Goal: Task Accomplishment & Management: Use online tool/utility

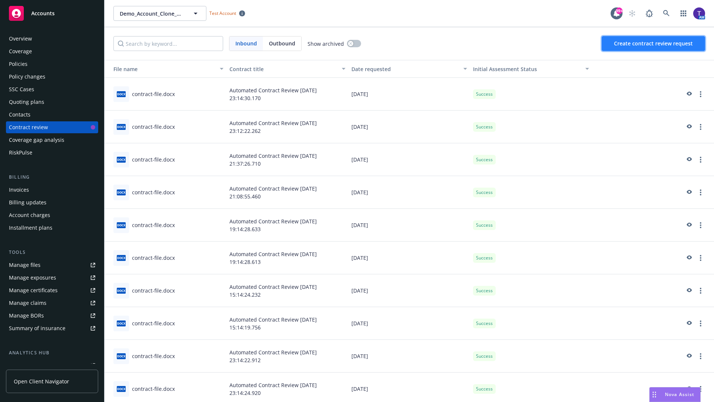
click at [654, 43] on span "Create contract review request" at bounding box center [653, 43] width 79 height 7
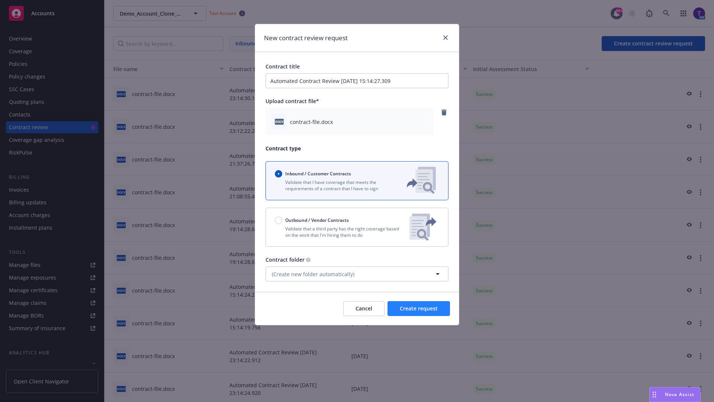
type input "Automated Contract Review [DATE] 15:14:27.309"
click at [419, 308] on span "Create request" at bounding box center [419, 307] width 38 height 7
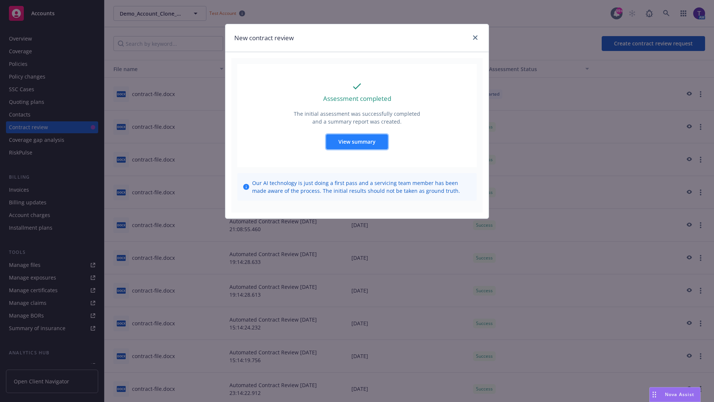
click at [357, 141] on span "View summary" at bounding box center [356, 141] width 37 height 7
